Goal: Information Seeking & Learning: Understand process/instructions

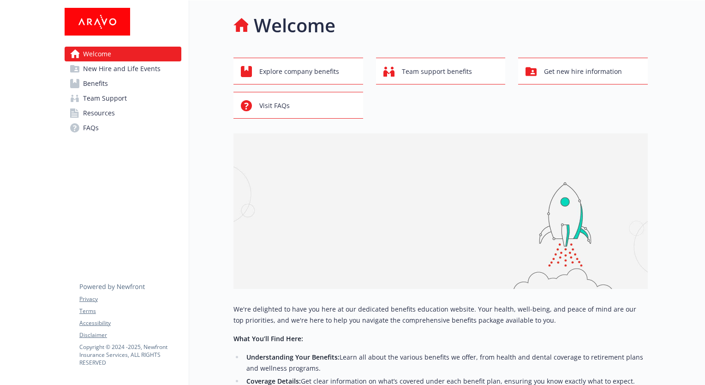
click at [101, 82] on span "Benefits" at bounding box center [95, 83] width 25 height 15
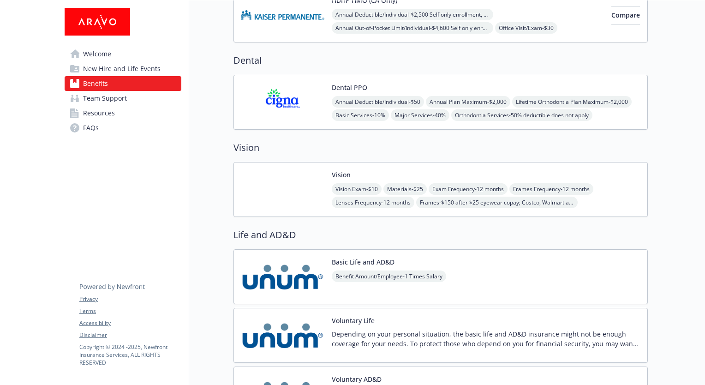
scroll to position [415, 0]
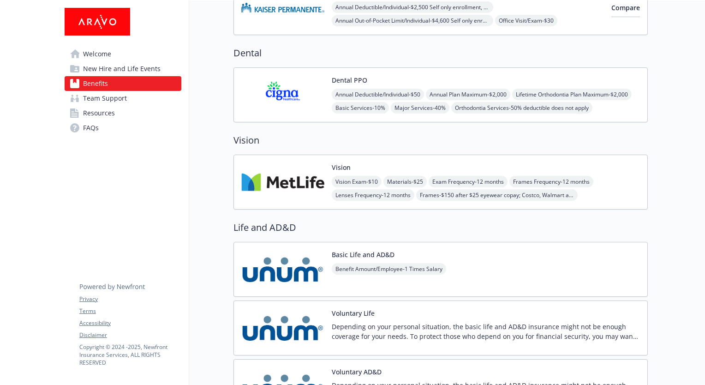
click at [298, 179] on img at bounding box center [282, 181] width 83 height 39
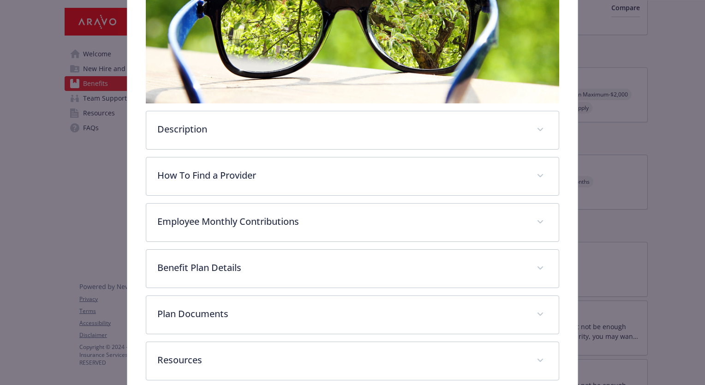
scroll to position [166, 0]
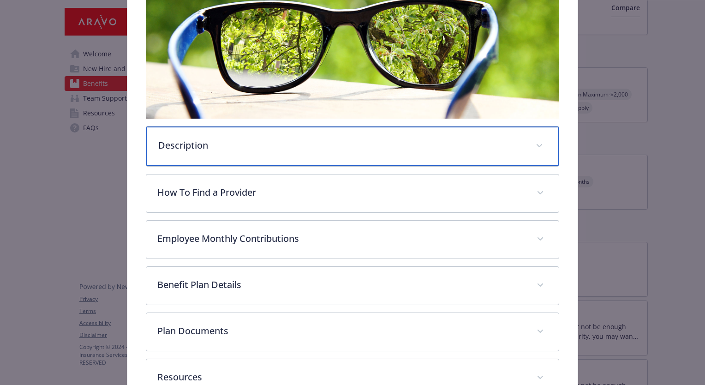
click at [306, 144] on p "Description" at bounding box center [341, 145] width 366 height 14
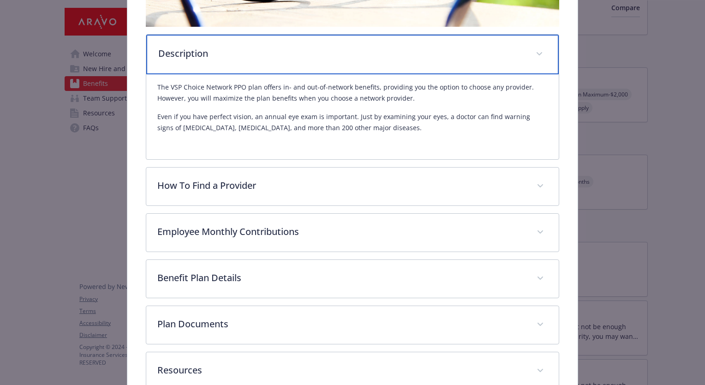
scroll to position [258, 0]
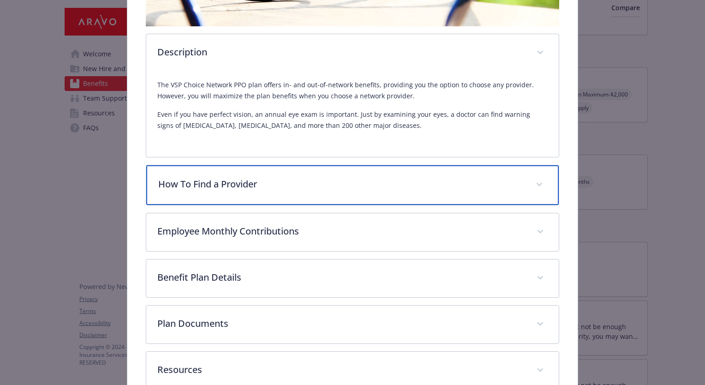
click at [314, 184] on p "How To Find a Provider" at bounding box center [341, 184] width 366 height 14
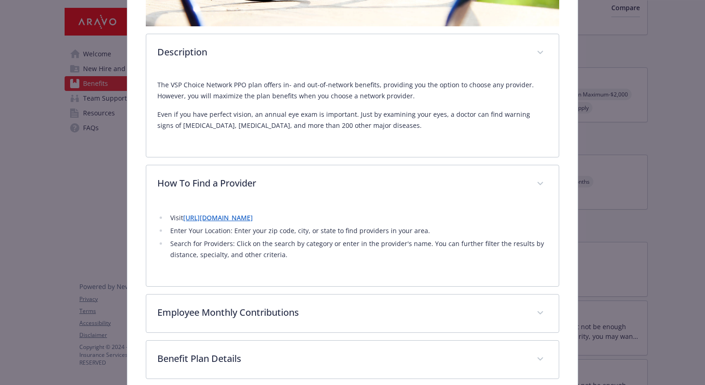
click at [253, 217] on link "[URL][DOMAIN_NAME]" at bounding box center [218, 217] width 70 height 9
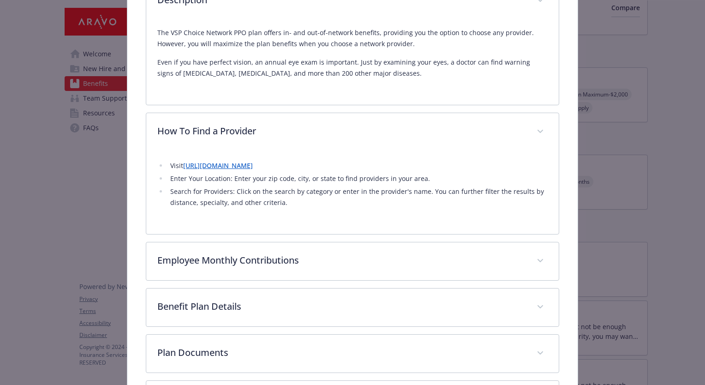
scroll to position [393, 0]
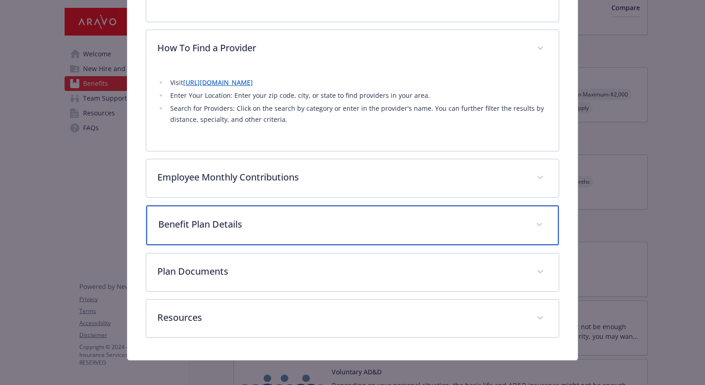
click at [363, 221] on p "Benefit Plan Details" at bounding box center [341, 224] width 366 height 14
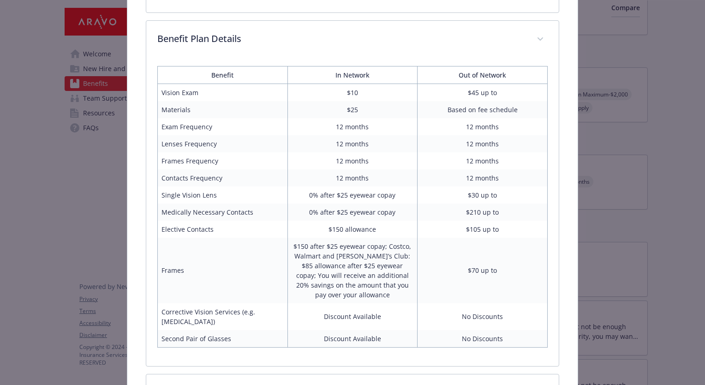
scroll to position [701, 0]
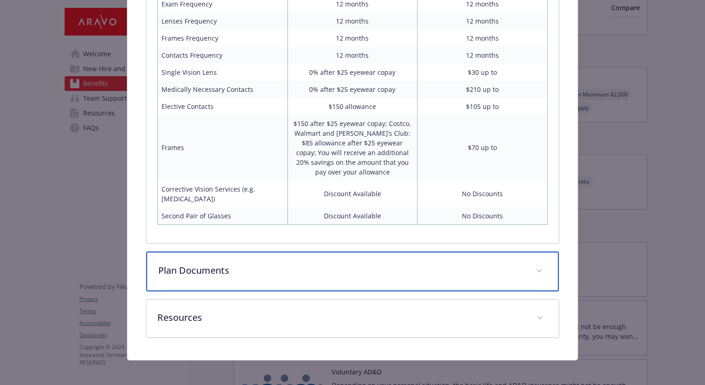
click at [225, 267] on p "Plan Documents" at bounding box center [341, 270] width 366 height 14
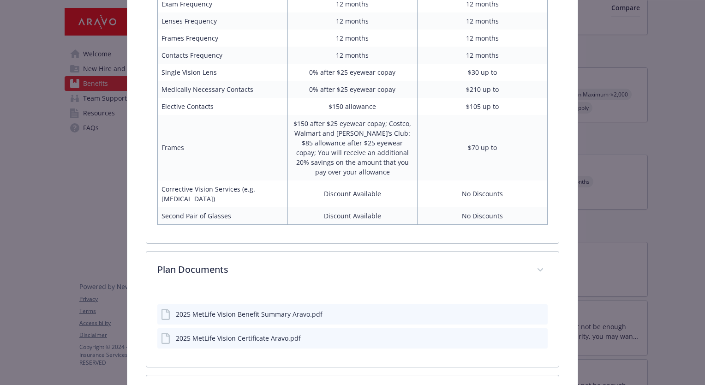
click at [535, 337] on icon "preview file" at bounding box center [539, 337] width 8 height 6
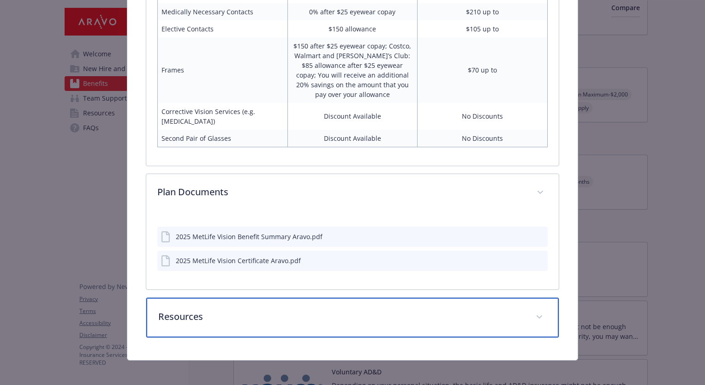
click at [170, 316] on p "Resources" at bounding box center [341, 316] width 366 height 14
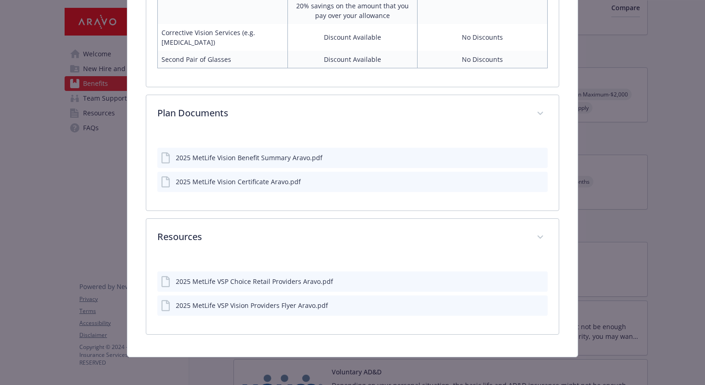
scroll to position [856, 0]
